Goal: Obtain resource: Download file/media

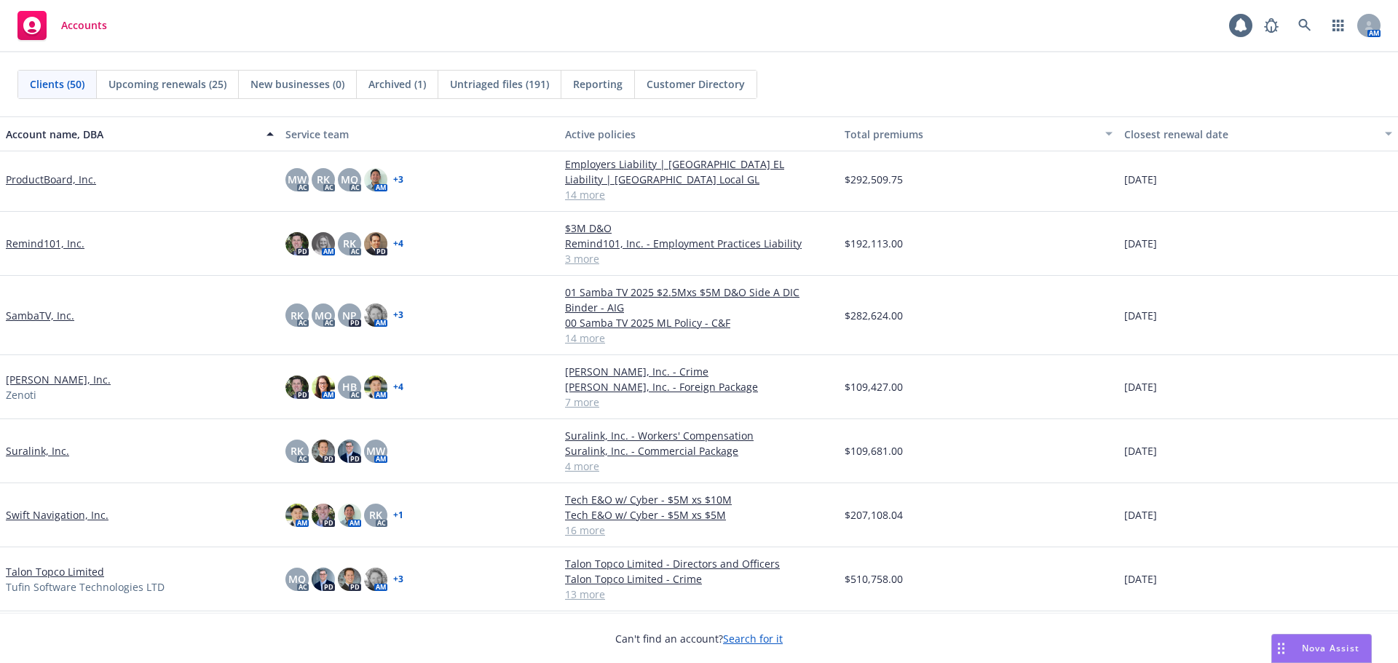
scroll to position [2111, 0]
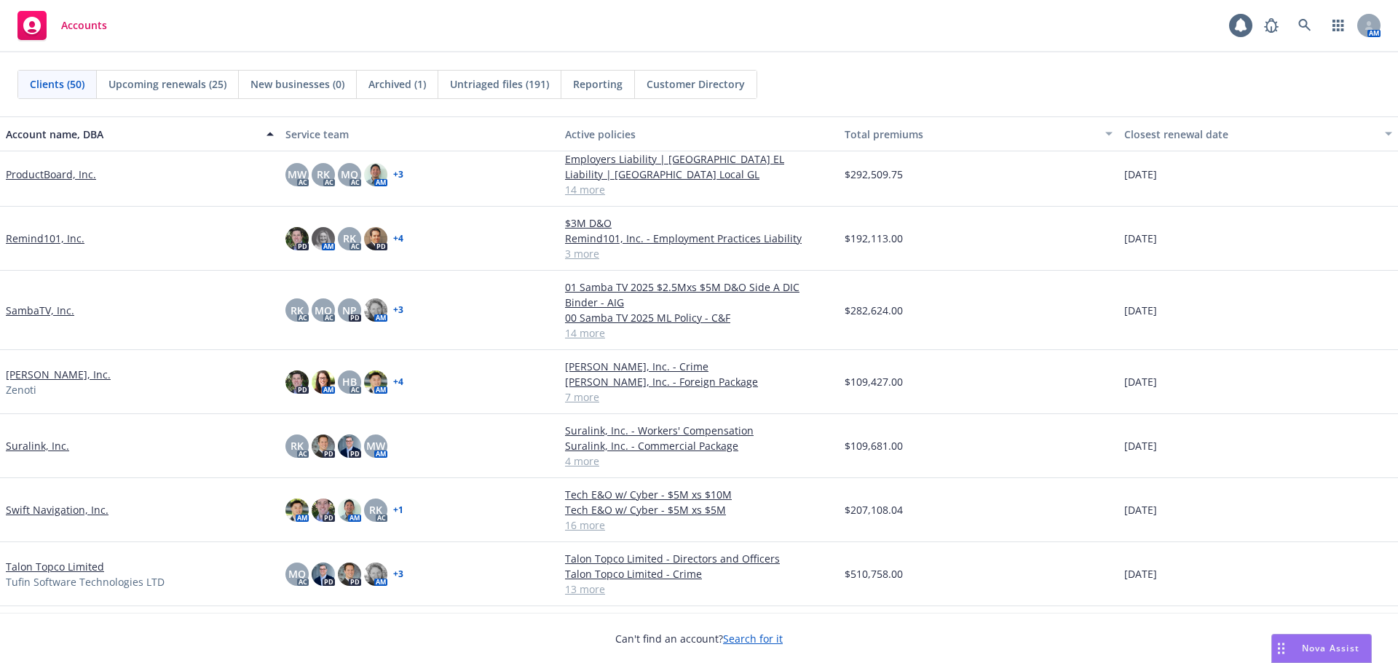
click at [94, 507] on link "Swift Navigation, Inc." at bounding box center [57, 509] width 103 height 15
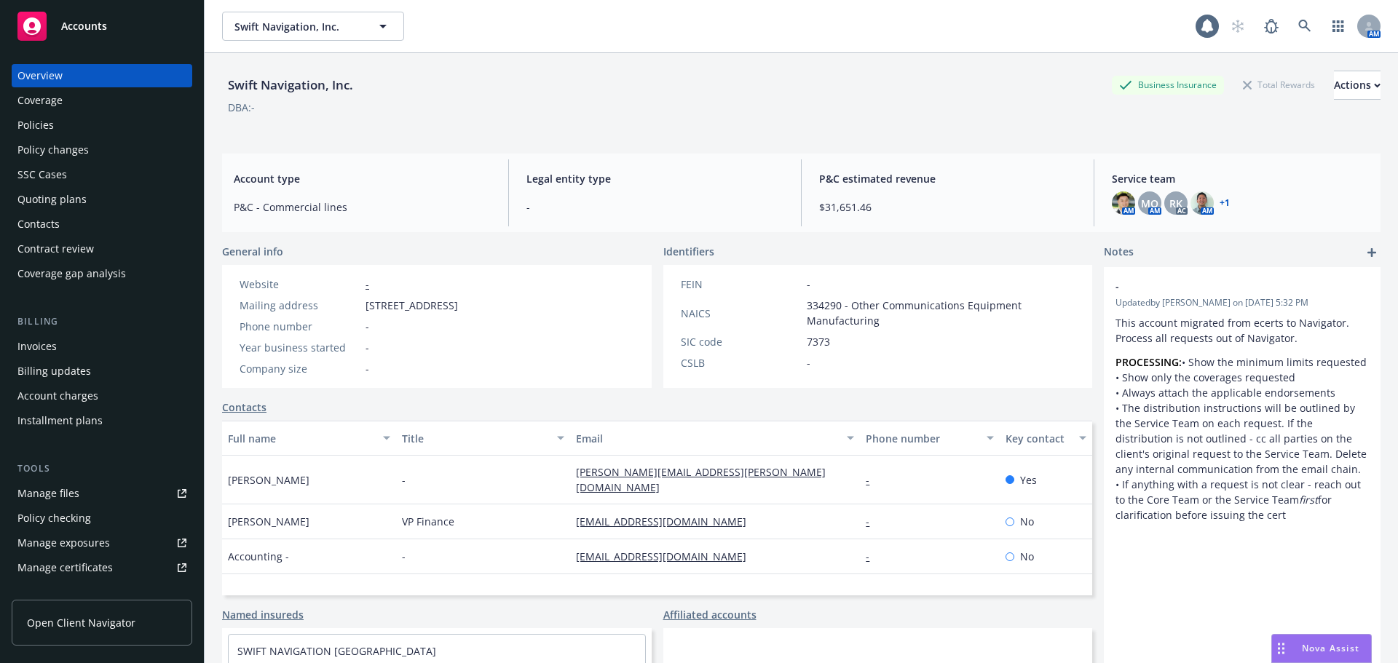
click at [1219, 201] on link "+ 1" at bounding box center [1224, 203] width 10 height 9
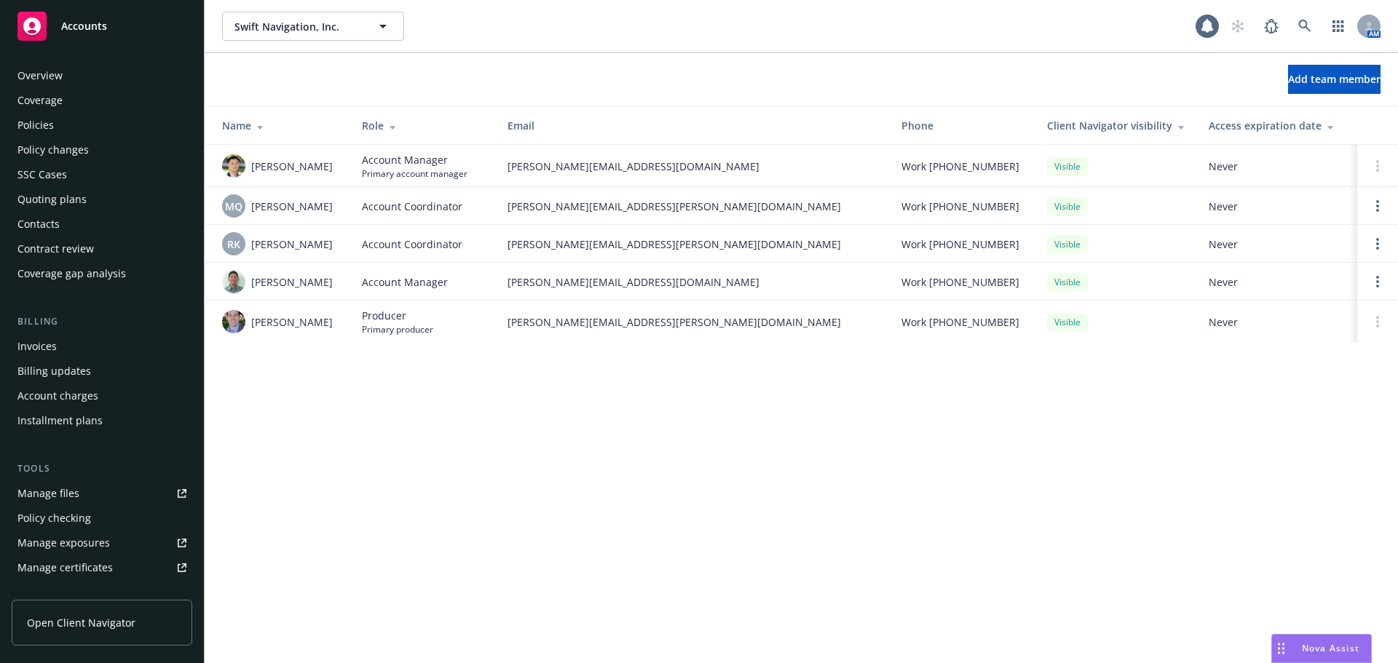
click at [82, 127] on div "Policies" at bounding box center [101, 125] width 169 height 23
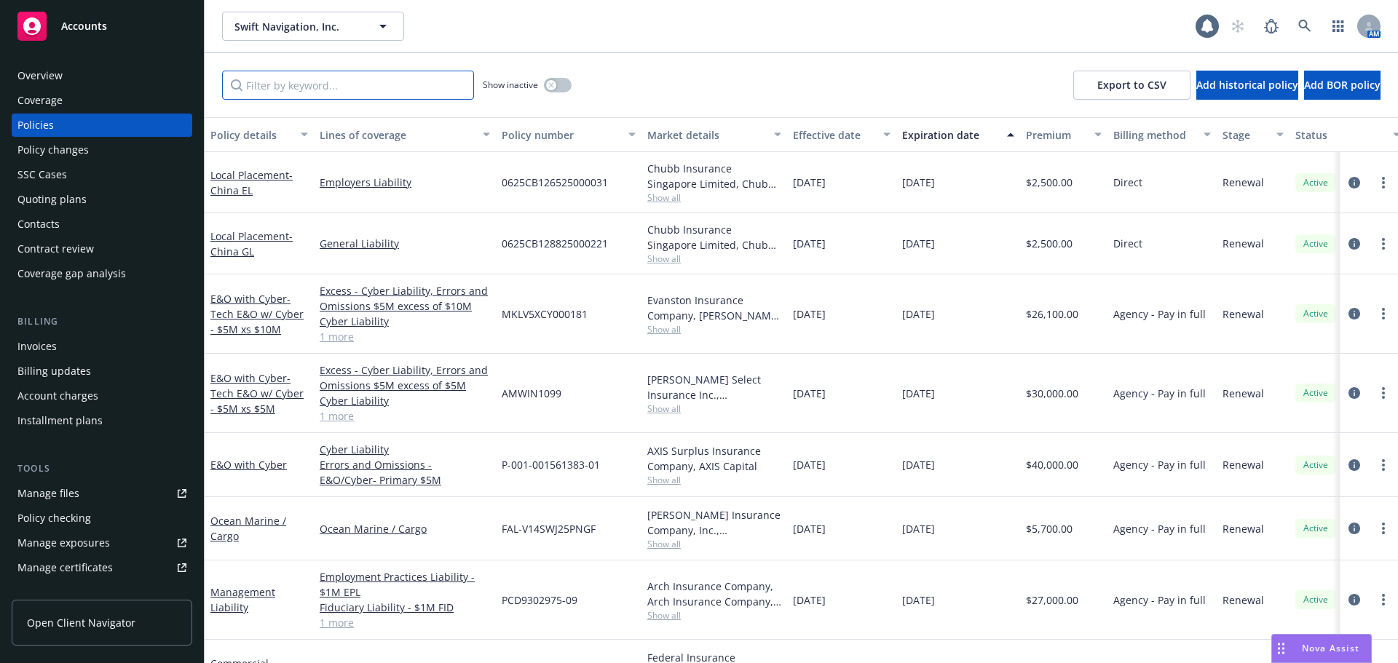
click at [355, 86] on input "Filter by keyword..." at bounding box center [348, 85] width 252 height 29
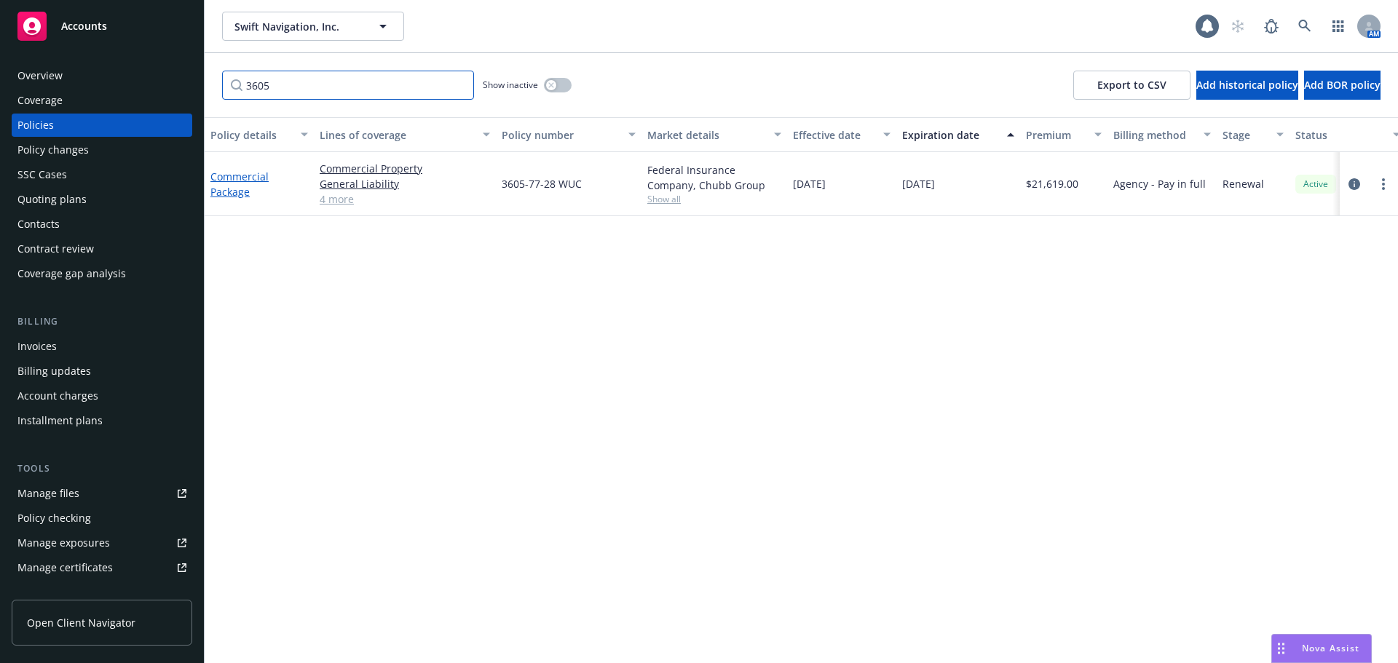
type input "3605"
click at [245, 179] on link "Commercial Package" at bounding box center [239, 184] width 58 height 29
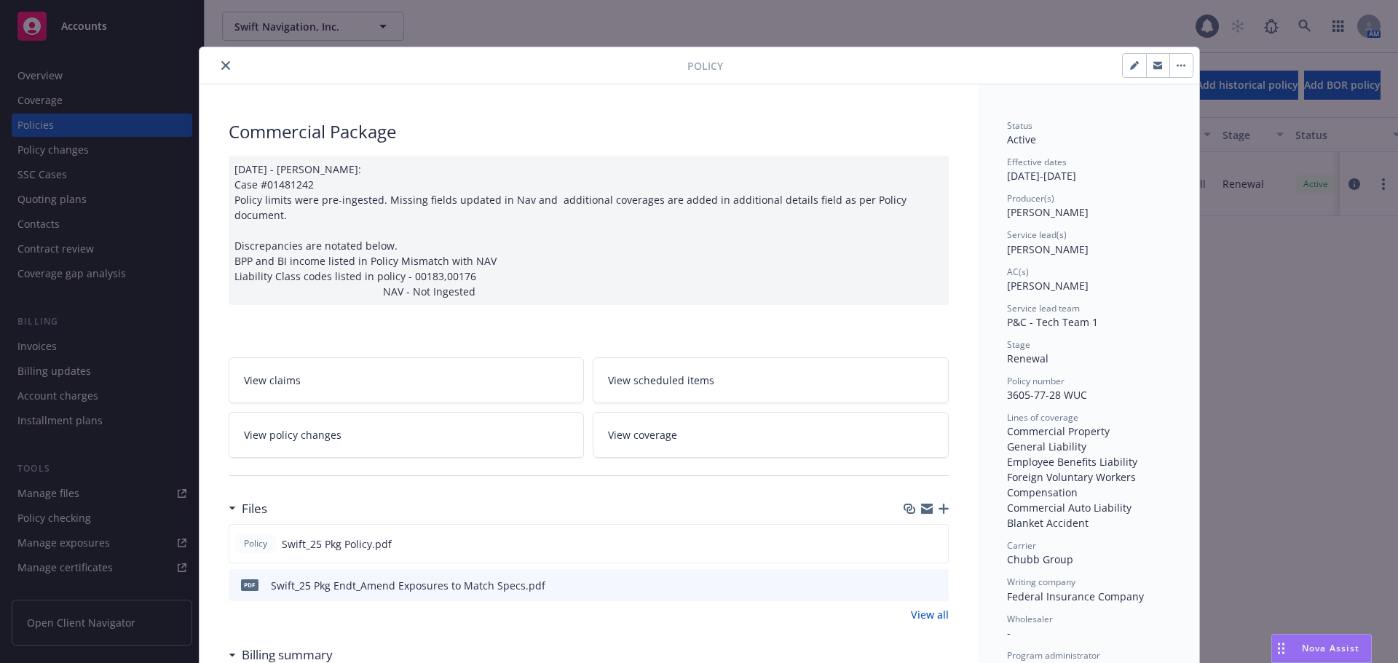
click at [217, 68] on button "close" at bounding box center [225, 65] width 17 height 17
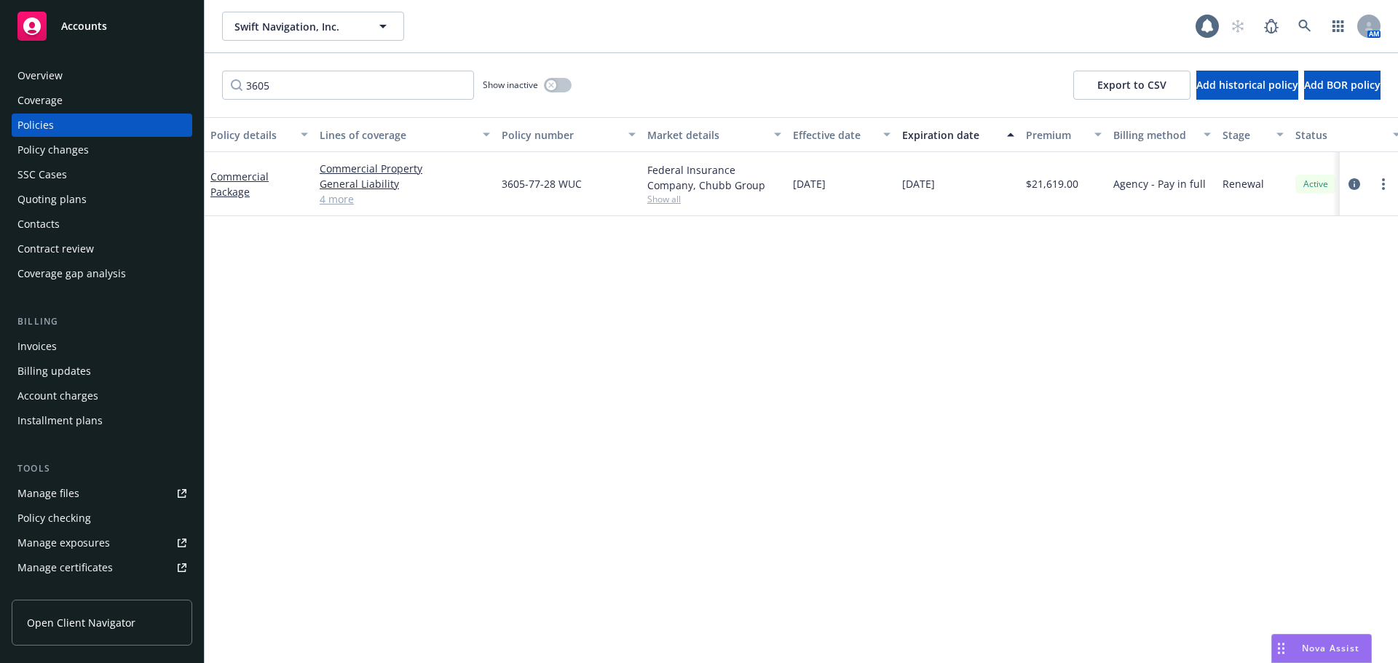
click at [103, 355] on div "Invoices" at bounding box center [101, 346] width 169 height 23
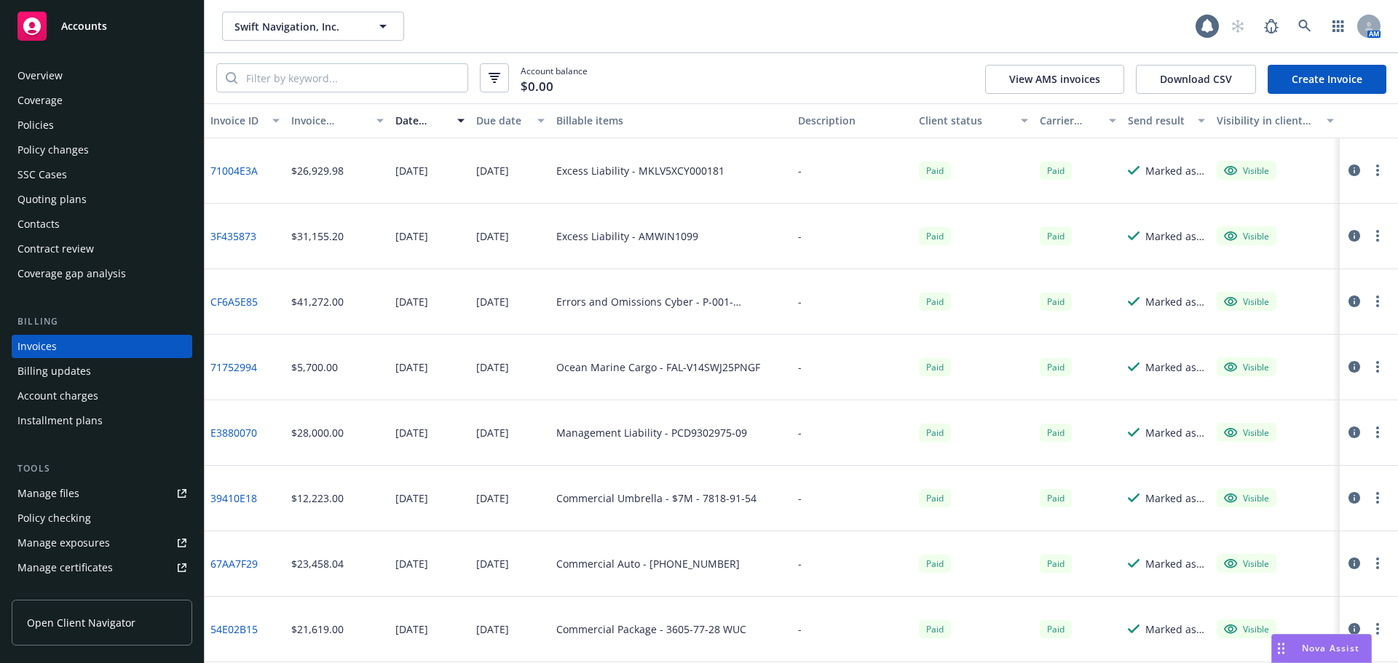
click at [234, 623] on link "54E02B15" at bounding box center [233, 629] width 47 height 15
click at [136, 116] on div "Policies" at bounding box center [101, 125] width 169 height 23
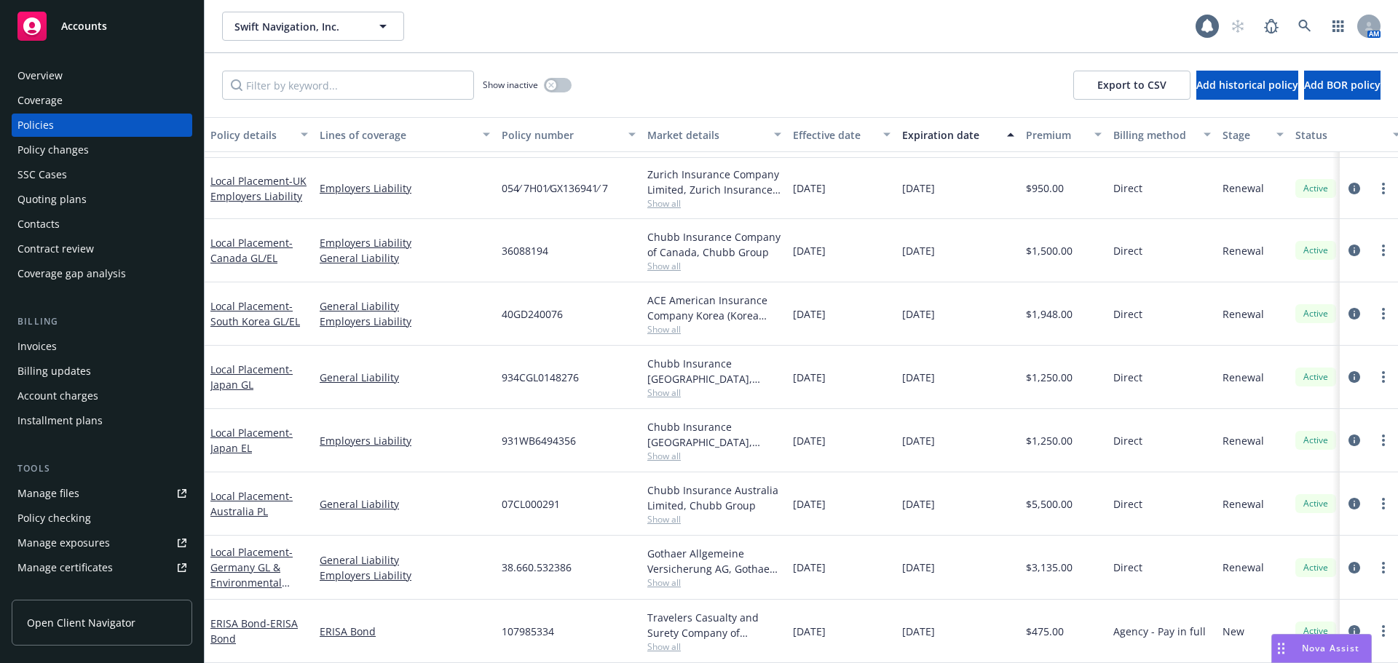
scroll to position [523, 0]
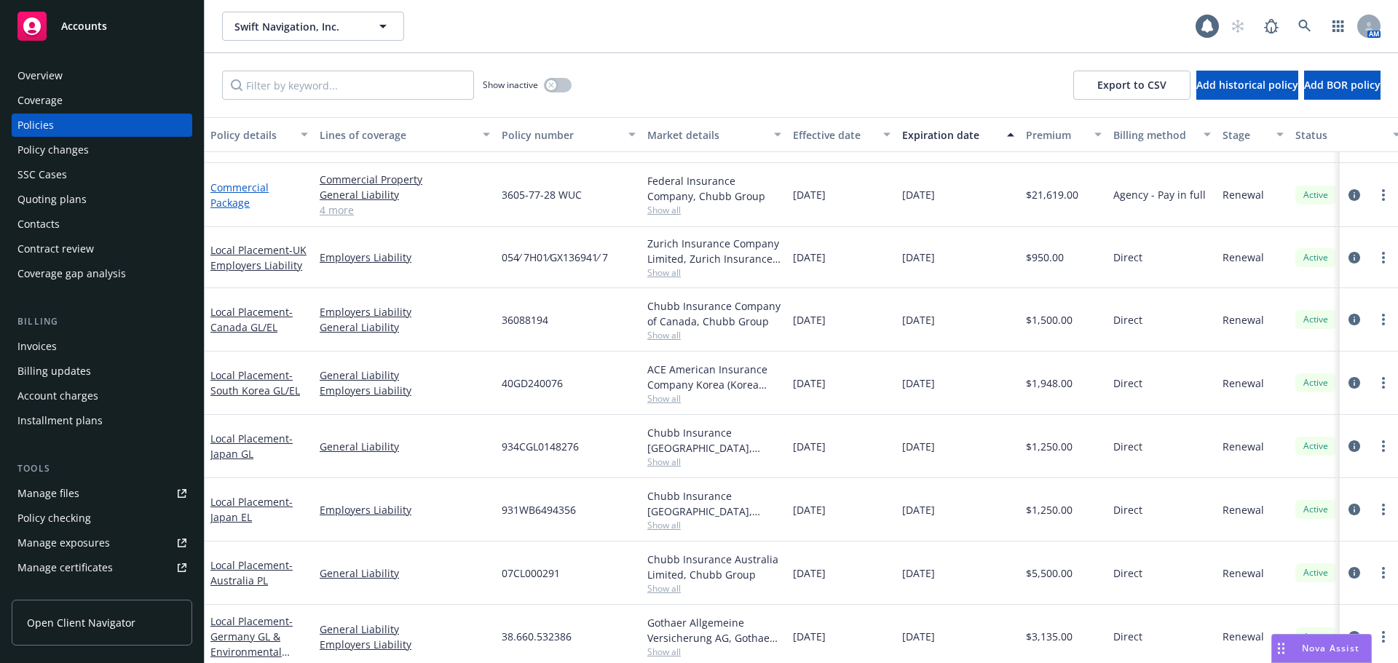
click at [238, 204] on link "Commercial Package" at bounding box center [239, 195] width 58 height 29
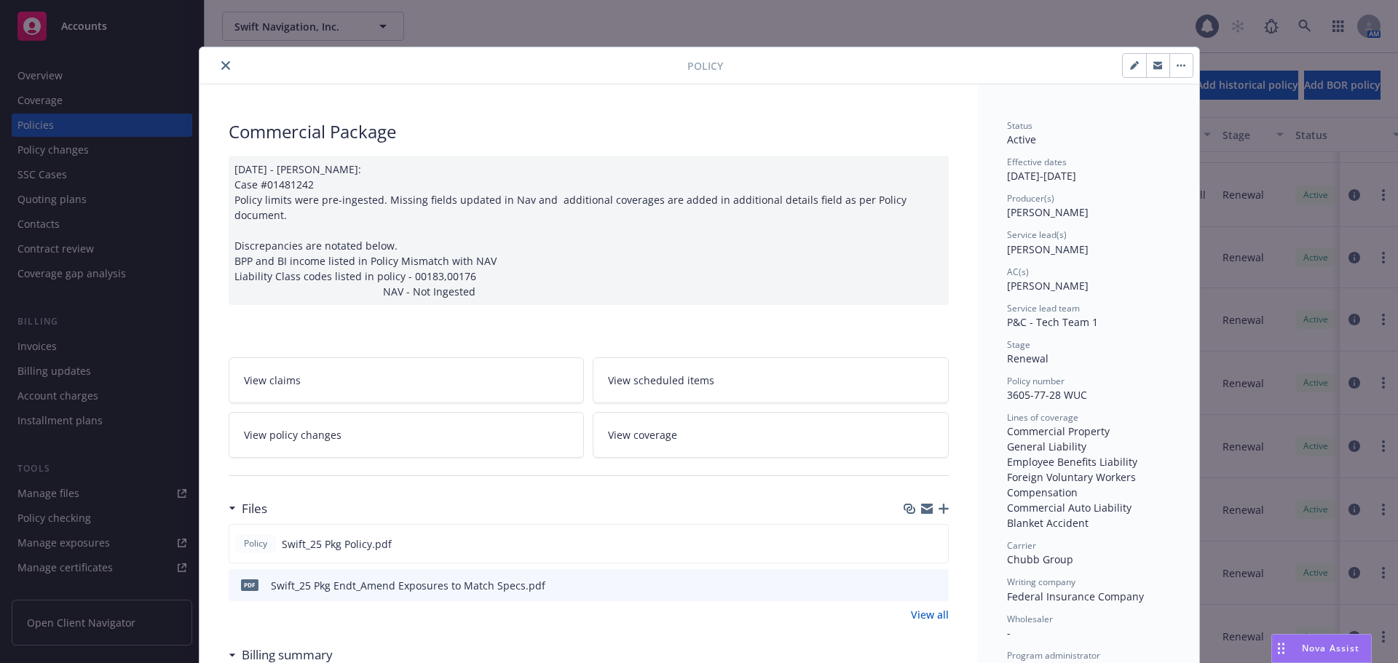
scroll to position [44, 0]
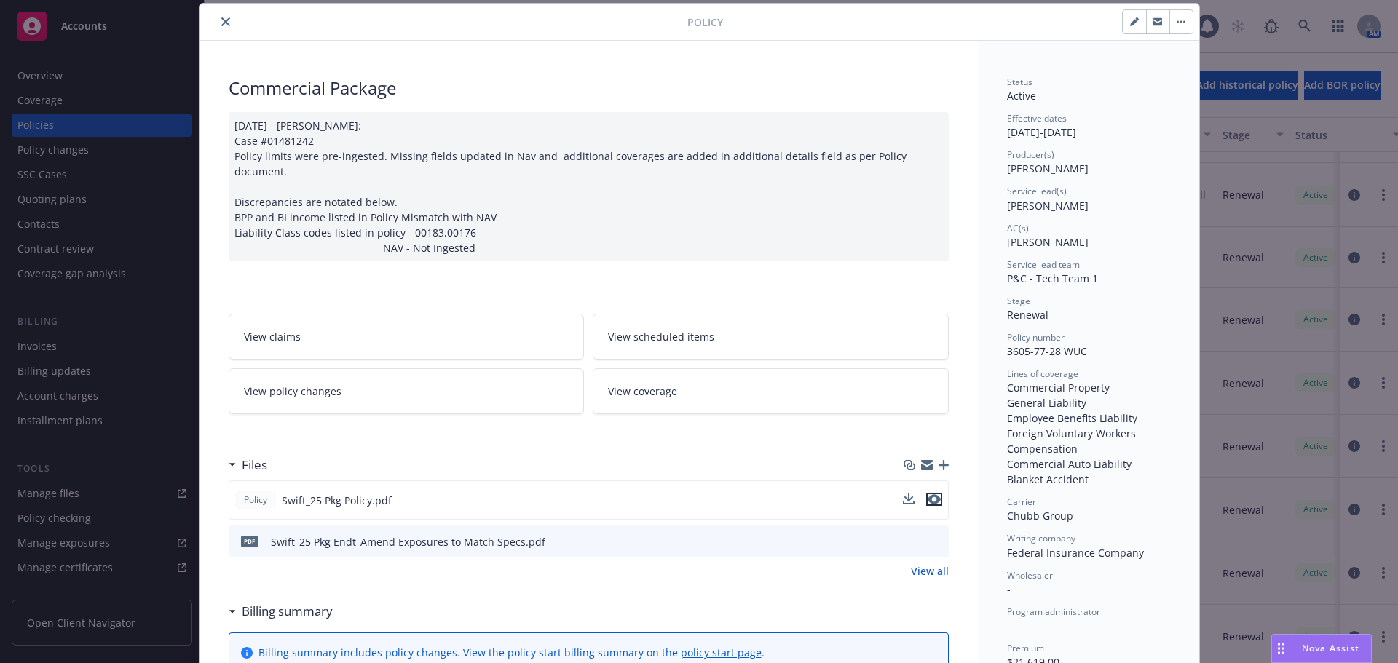
click at [936, 493] on button "preview file" at bounding box center [934, 499] width 16 height 13
click at [928, 536] on icon "preview file" at bounding box center [934, 541] width 13 height 10
click at [223, 22] on icon "close" at bounding box center [225, 21] width 9 height 9
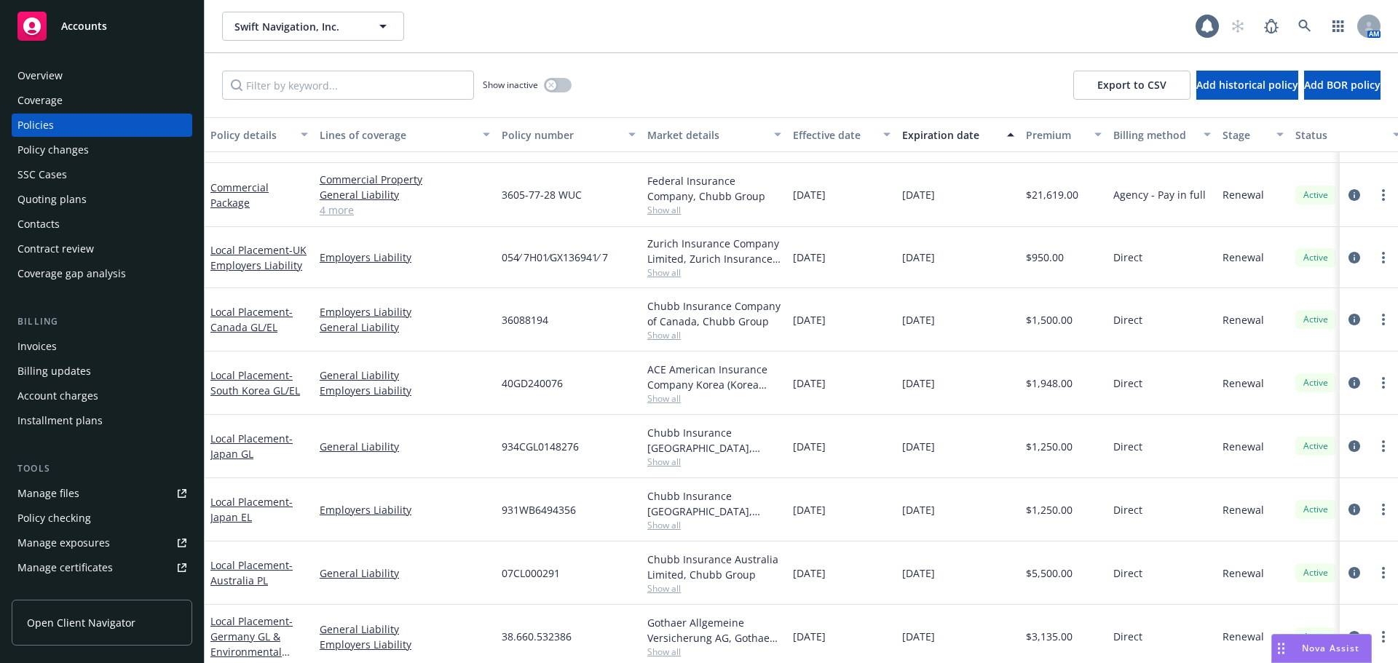
click at [105, 346] on div "Invoices" at bounding box center [101, 346] width 169 height 23
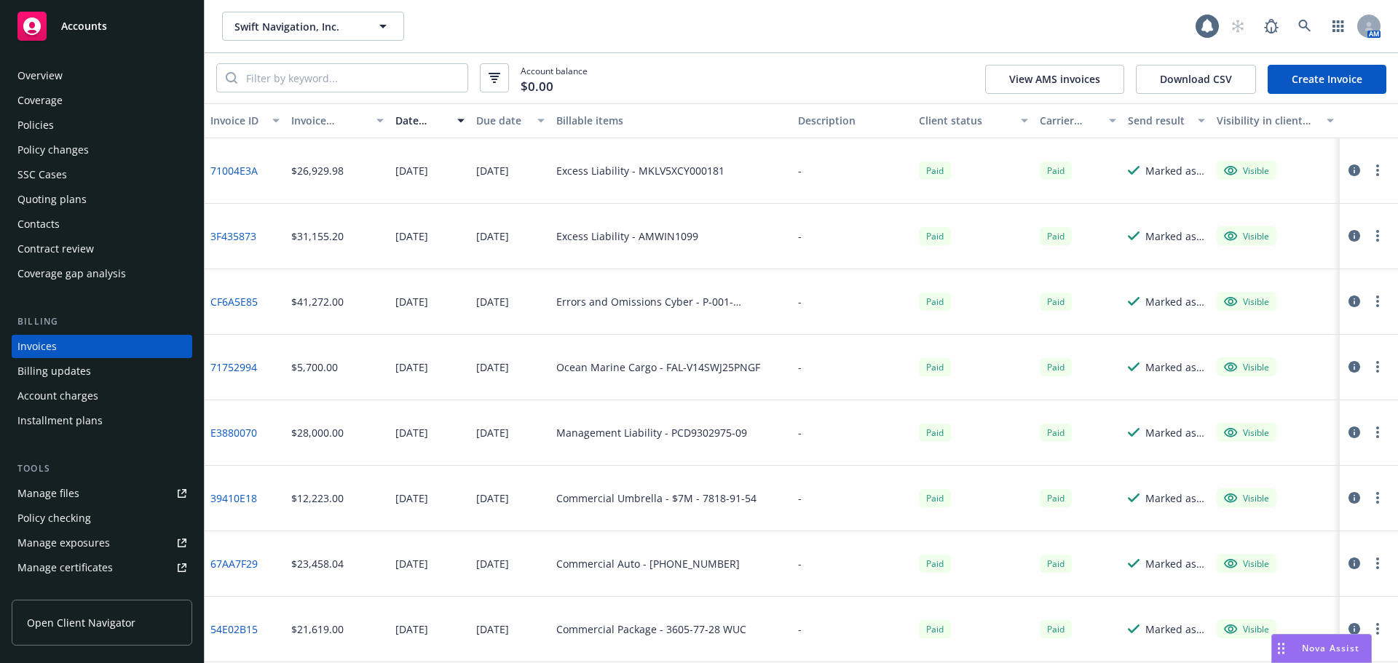
click at [118, 135] on div "Policies" at bounding box center [101, 125] width 169 height 23
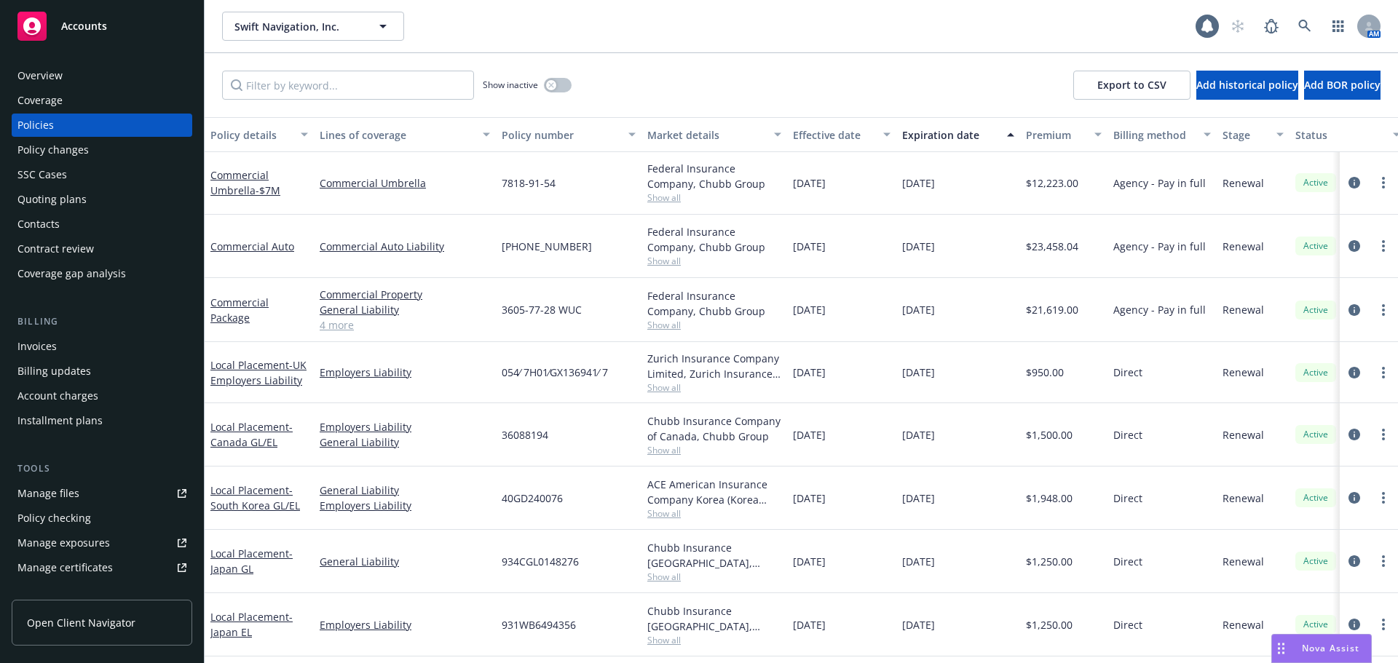
scroll to position [373, 0]
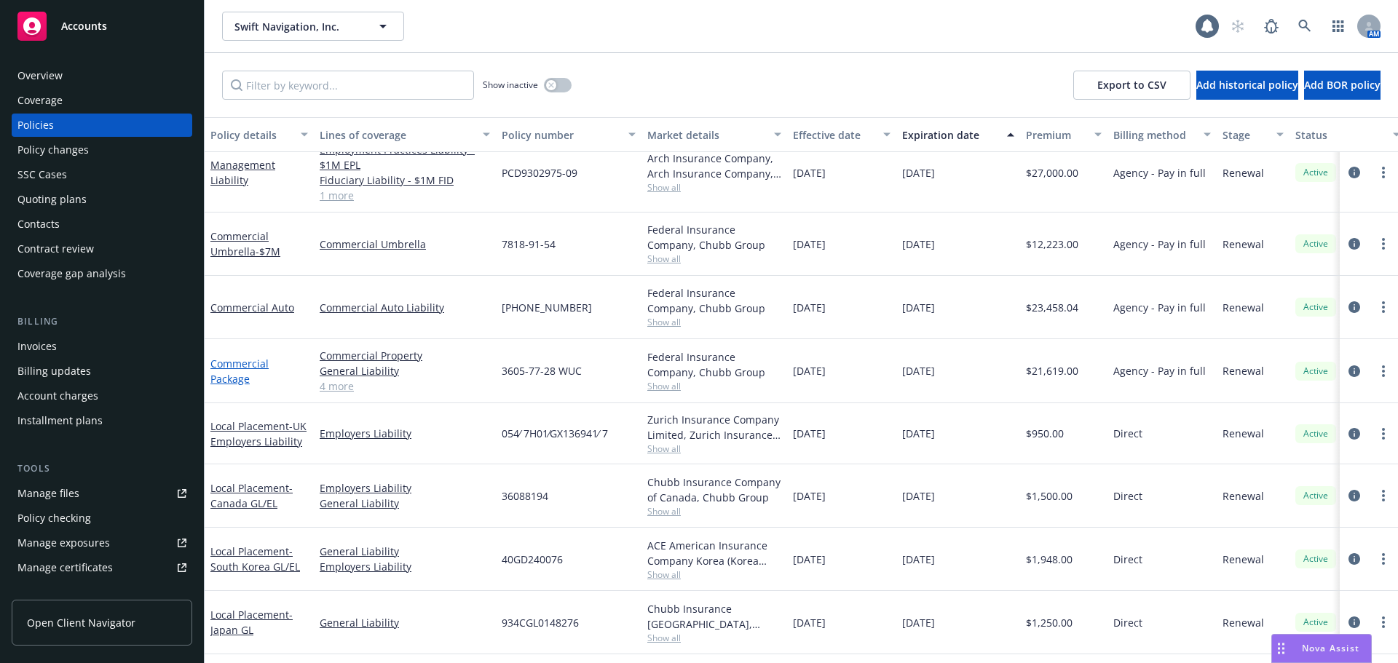
click at [240, 374] on link "Commercial Package" at bounding box center [239, 371] width 58 height 29
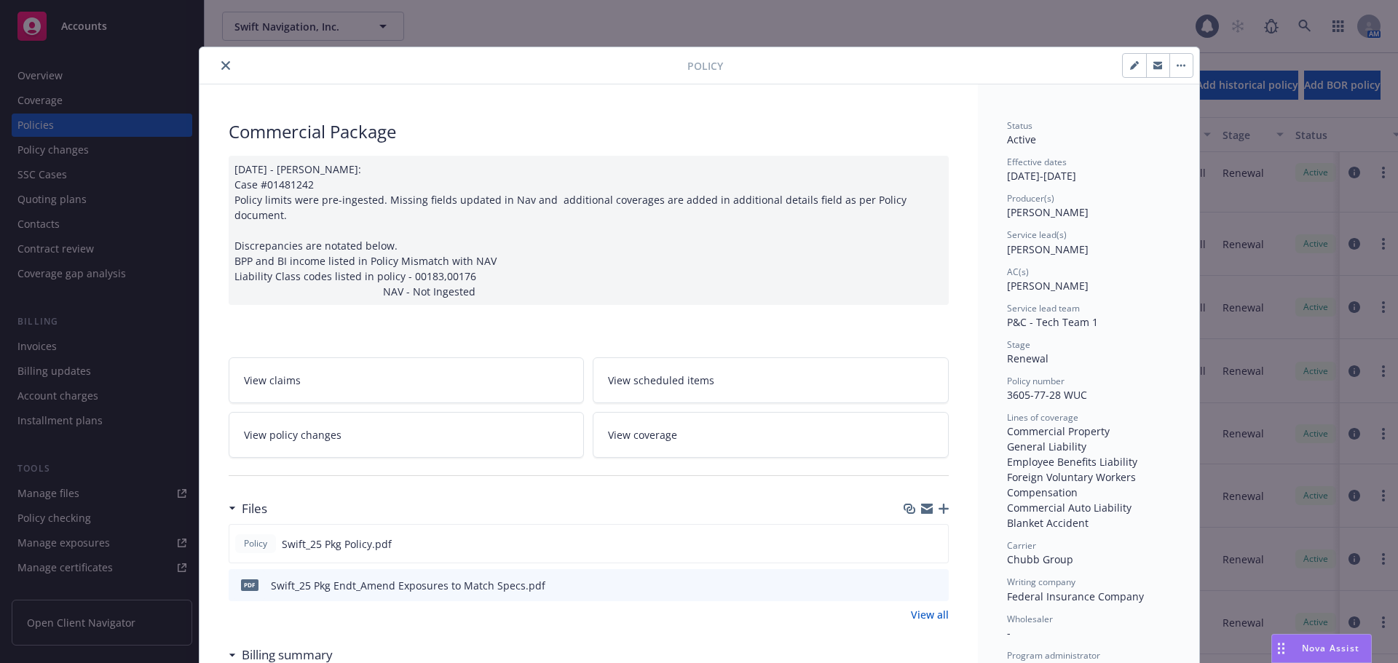
scroll to position [44, 0]
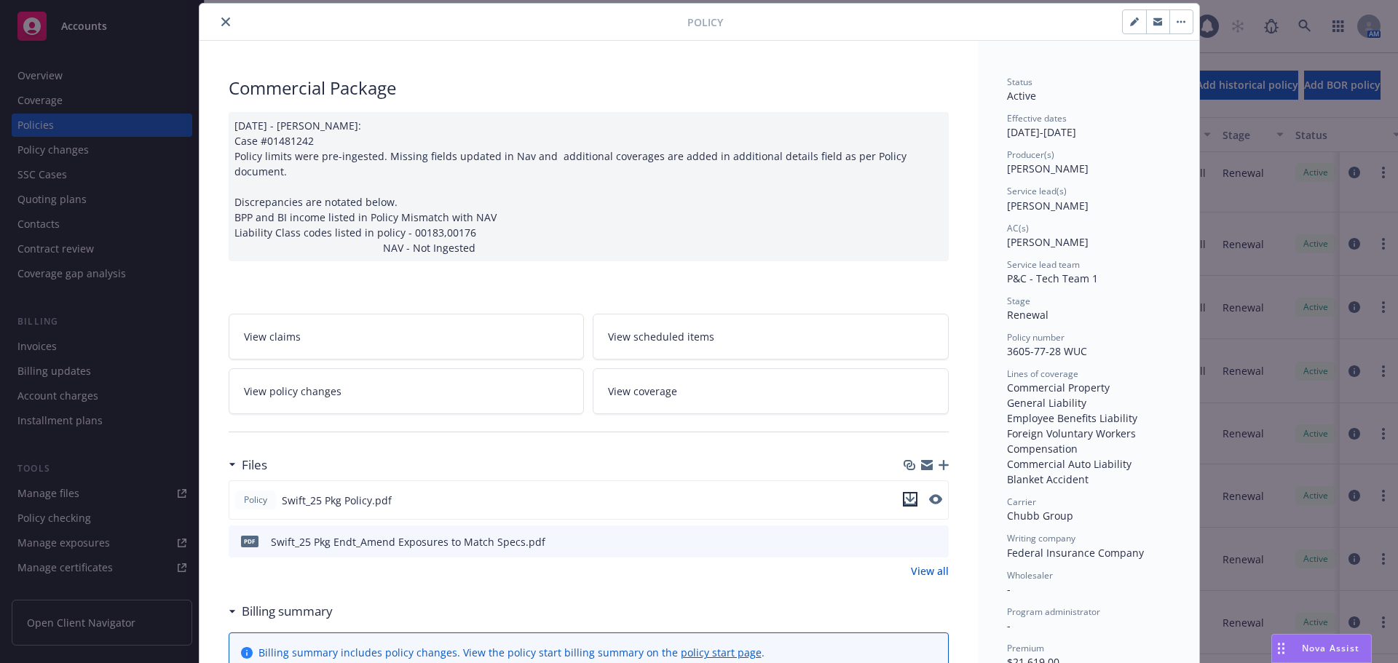
click at [904, 494] on icon "download file" at bounding box center [910, 500] width 12 height 12
click at [906, 535] on icon "download file" at bounding box center [911, 541] width 12 height 12
click at [223, 26] on button "close" at bounding box center [225, 21] width 17 height 17
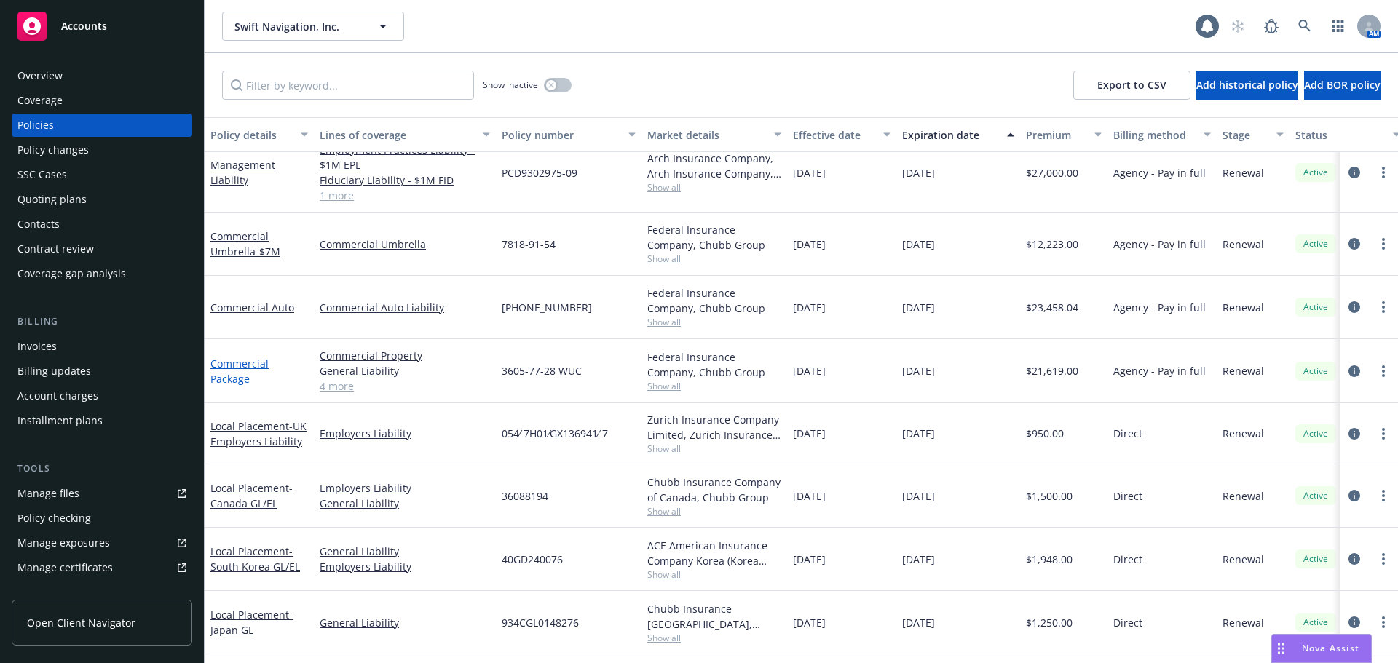
click at [225, 376] on link "Commercial Package" at bounding box center [239, 371] width 58 height 29
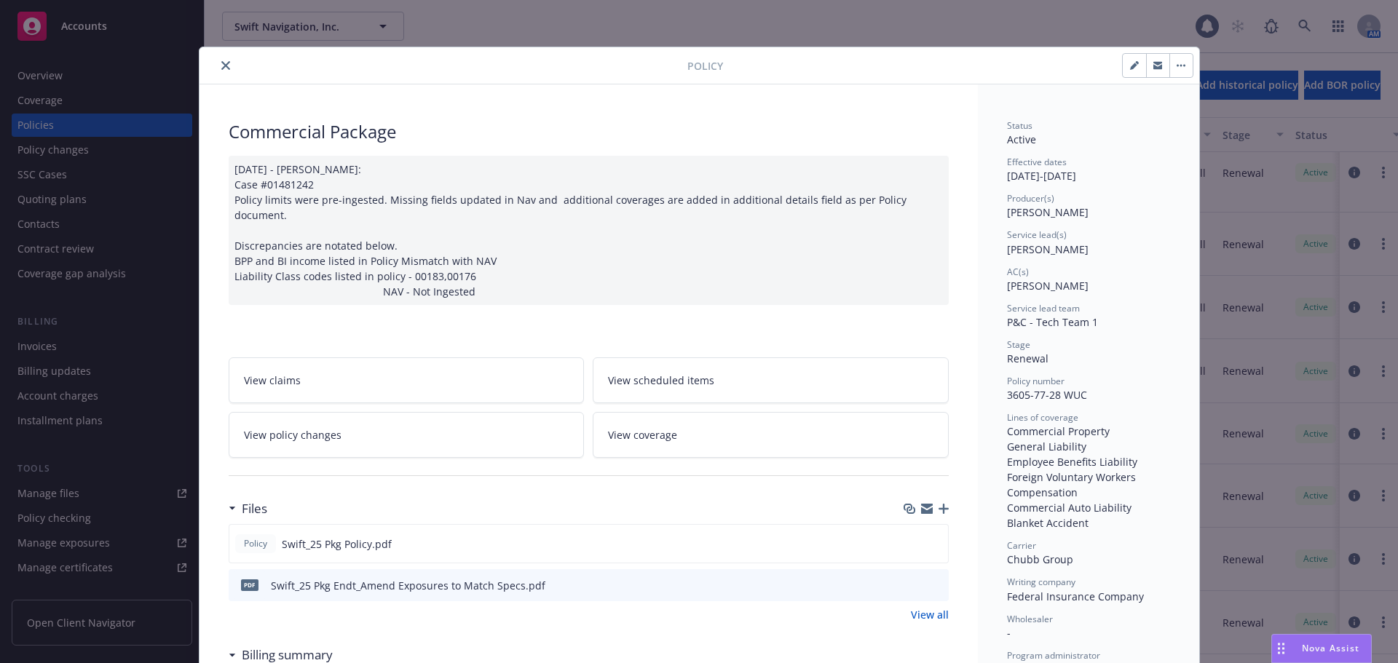
scroll to position [44, 0]
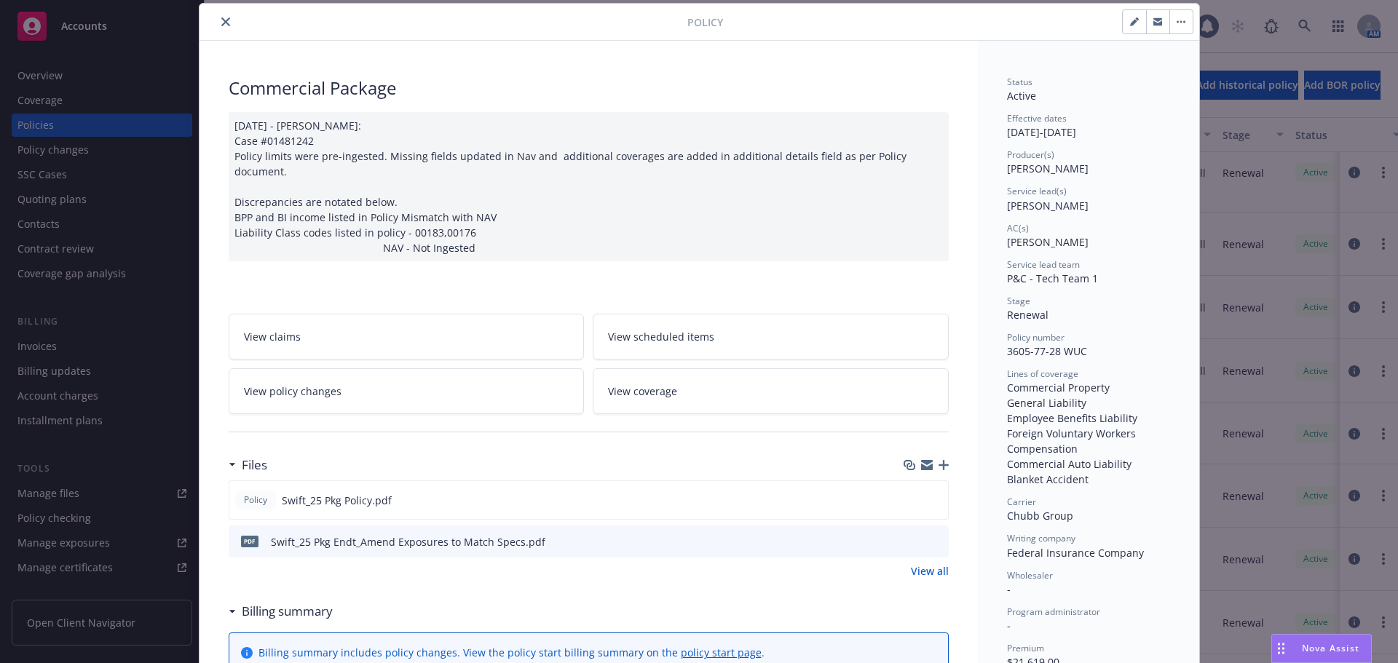
click at [221, 17] on button "close" at bounding box center [225, 21] width 17 height 17
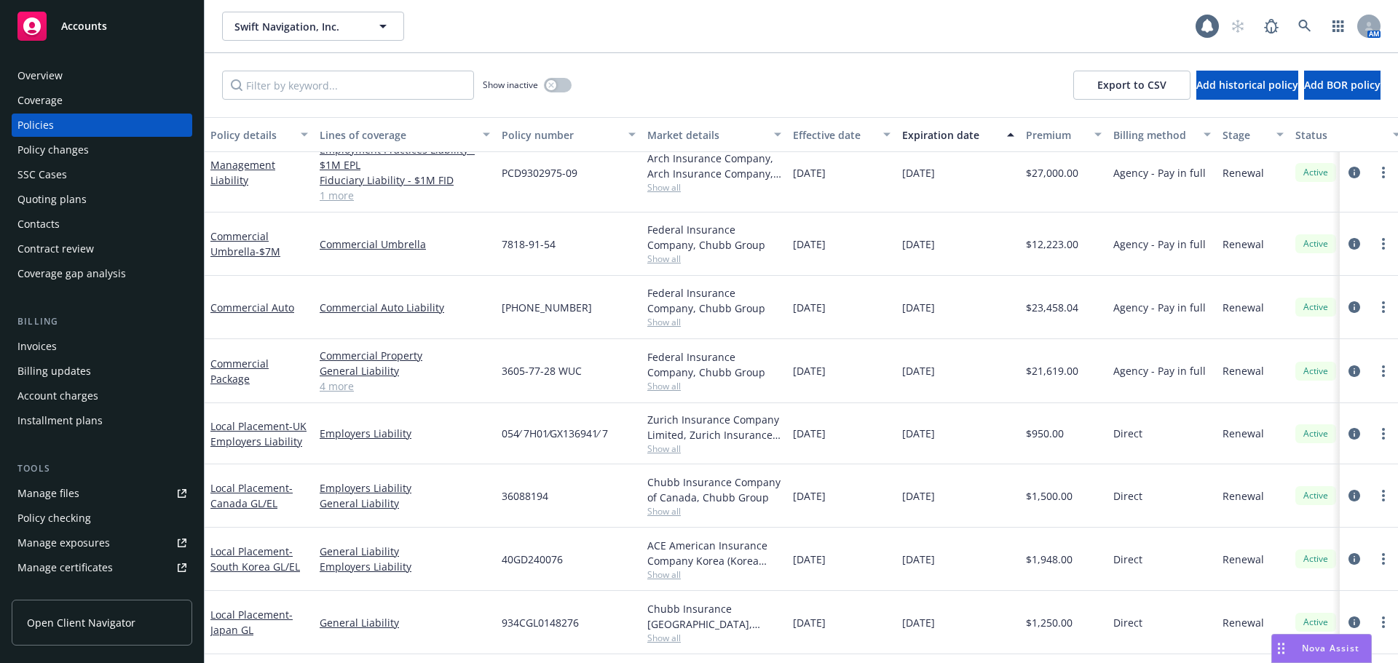
click at [111, 24] on div "Accounts" at bounding box center [101, 26] width 169 height 29
